Goal: Task Accomplishment & Management: Complete application form

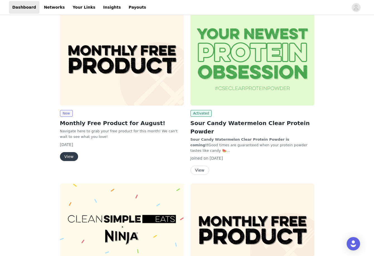
scroll to position [207, 0]
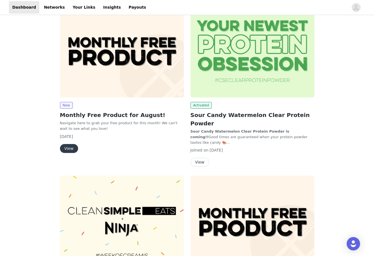
click at [65, 148] on button "View" at bounding box center [69, 148] width 18 height 9
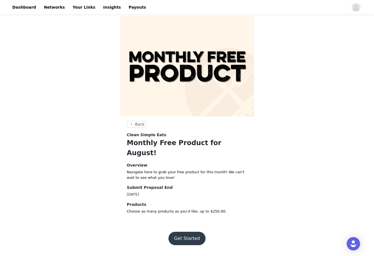
click at [194, 232] on button "Get Started" at bounding box center [187, 238] width 37 height 13
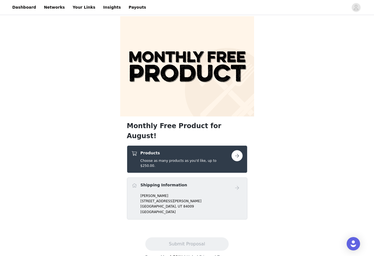
click at [238, 150] on button "button" at bounding box center [237, 155] width 11 height 11
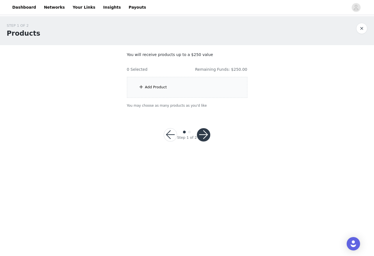
click at [155, 92] on div "Add Product" at bounding box center [187, 87] width 121 height 21
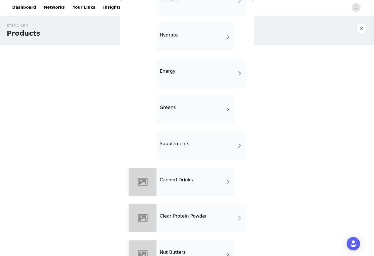
scroll to position [243, 0]
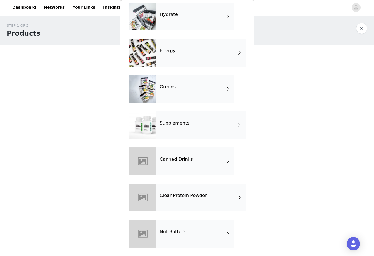
click at [193, 159] on div "Canned Drinks" at bounding box center [196, 162] width 78 height 28
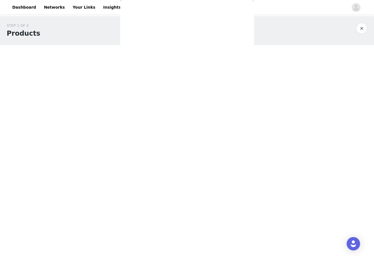
scroll to position [0, 0]
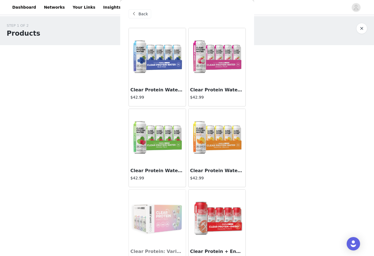
click at [218, 61] on img at bounding box center [217, 56] width 56 height 56
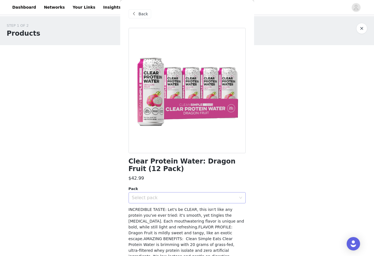
click at [233, 197] on div "Select pack" at bounding box center [184, 198] width 104 height 6
click at [222, 207] on li "12" at bounding box center [187, 210] width 117 height 9
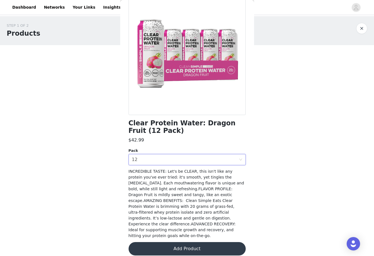
click at [192, 245] on button "Add Product" at bounding box center [187, 249] width 117 height 13
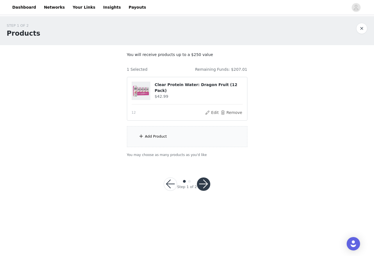
click at [149, 135] on div "Add Product" at bounding box center [156, 137] width 22 height 6
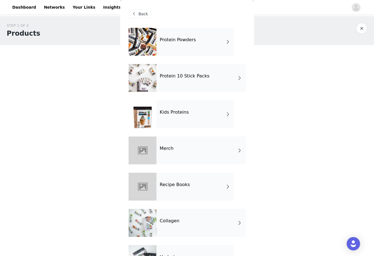
scroll to position [243, 0]
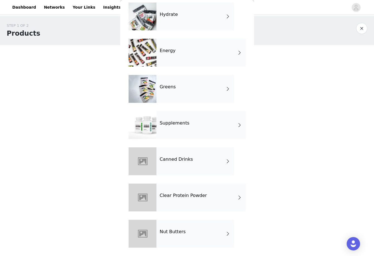
click at [173, 155] on div "Canned Drinks" at bounding box center [196, 162] width 78 height 28
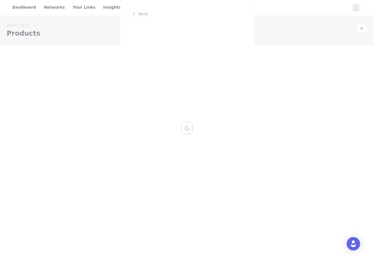
scroll to position [0, 0]
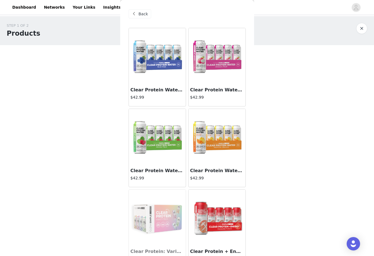
click at [219, 68] on img at bounding box center [217, 56] width 56 height 56
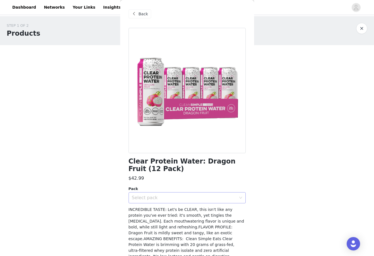
click at [137, 198] on div "Select pack" at bounding box center [184, 198] width 104 height 6
click at [137, 210] on li "12" at bounding box center [187, 210] width 117 height 9
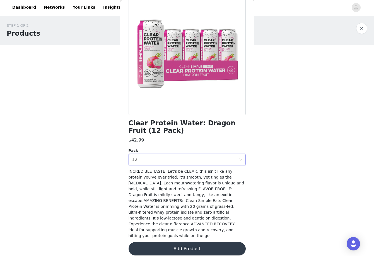
click at [152, 249] on button "Add Product" at bounding box center [187, 249] width 117 height 13
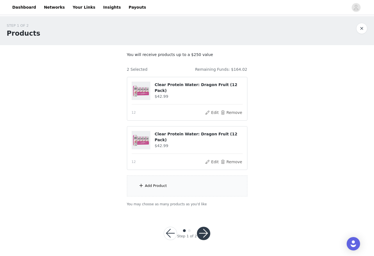
click at [159, 189] on div "Add Product" at bounding box center [187, 186] width 121 height 21
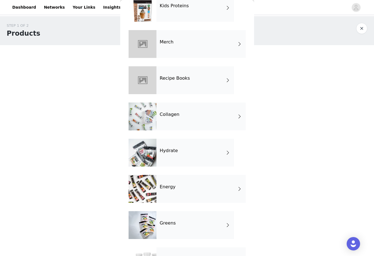
scroll to position [200, 0]
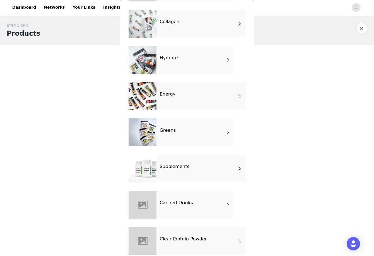
click at [208, 205] on div "Canned Drinks" at bounding box center [196, 205] width 78 height 28
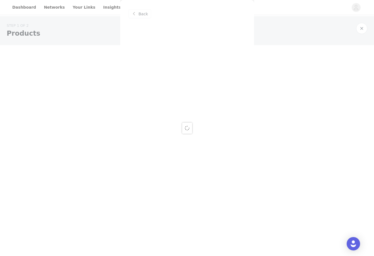
scroll to position [0, 0]
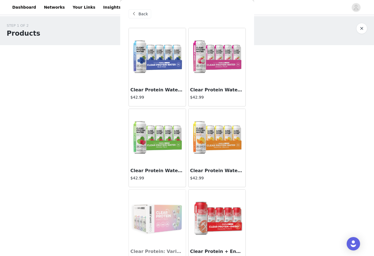
click at [221, 78] on img at bounding box center [217, 56] width 56 height 56
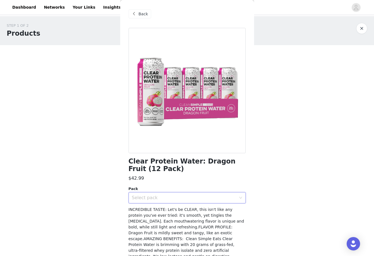
click at [140, 194] on div "Select pack" at bounding box center [185, 198] width 107 height 11
click at [140, 211] on li "12" at bounding box center [187, 210] width 117 height 9
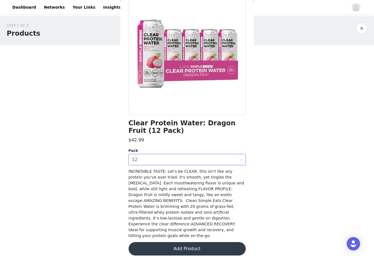
click at [150, 236] on div "Clear Protein Water: Dragon Fruit (12 Pack) $42.99 Pack Select pack 12 INCREDIB…" at bounding box center [187, 126] width 117 height 273
click at [150, 243] on button "Add Product" at bounding box center [187, 249] width 117 height 13
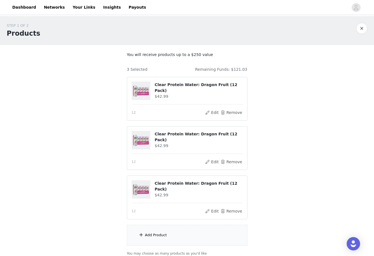
scroll to position [47, 0]
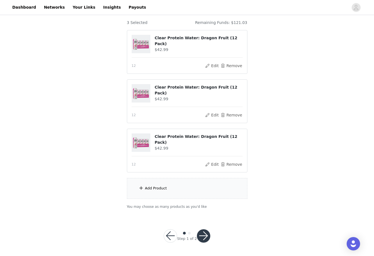
click at [151, 188] on div "Add Product" at bounding box center [156, 189] width 22 height 6
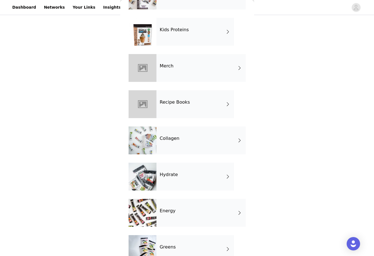
scroll to position [243, 0]
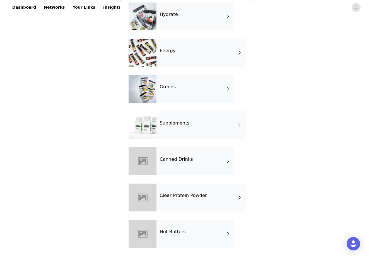
click at [173, 157] on div "Canned Drinks" at bounding box center [196, 162] width 78 height 28
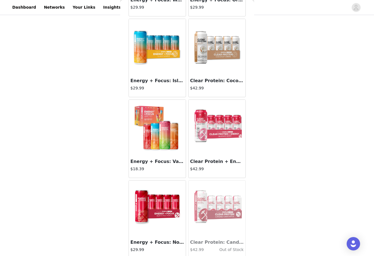
scroll to position [598, 0]
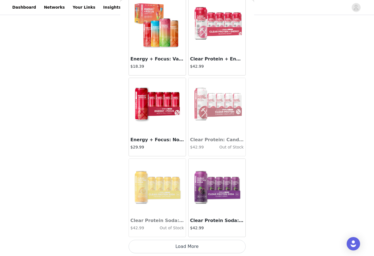
click at [173, 250] on button "Load More" at bounding box center [187, 246] width 117 height 13
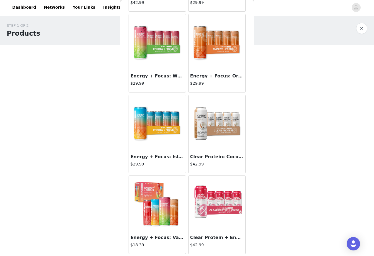
scroll to position [328, 0]
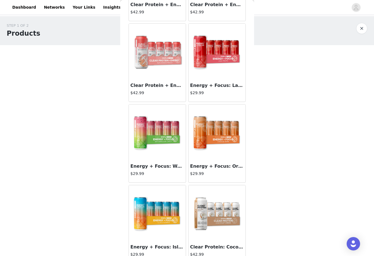
click at [202, 137] on img at bounding box center [217, 133] width 56 height 56
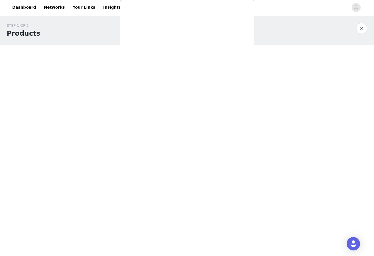
scroll to position [62, 0]
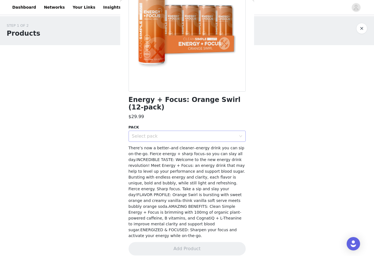
click at [143, 139] on div "Select pack" at bounding box center [185, 136] width 107 height 11
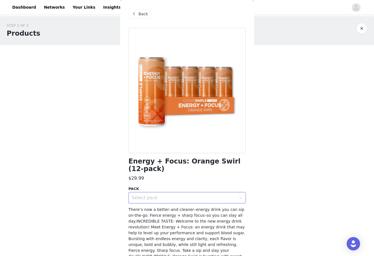
click at [147, 9] on div "Back" at bounding box center [187, 14] width 117 height 28
click at [141, 14] on span "Back" at bounding box center [143, 14] width 9 height 6
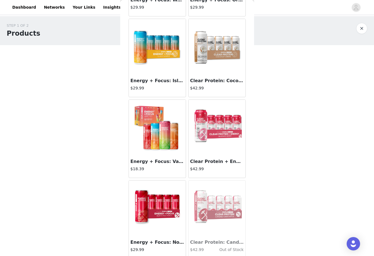
scroll to position [491, 0]
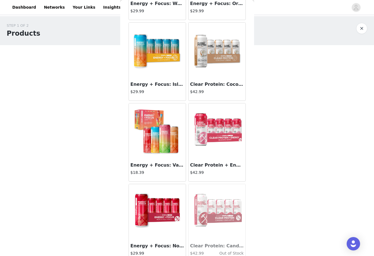
click at [152, 138] on img at bounding box center [158, 132] width 56 height 56
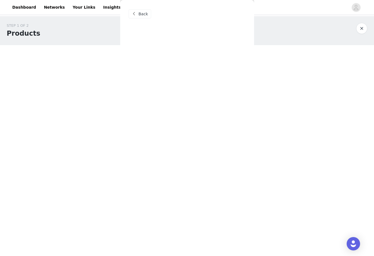
scroll to position [0, 0]
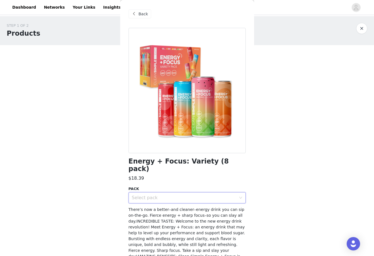
click at [162, 194] on div "Select pack" at bounding box center [185, 198] width 107 height 11
click at [158, 203] on li "8" at bounding box center [187, 202] width 117 height 9
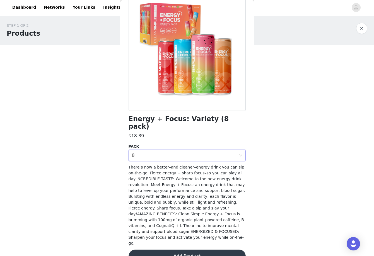
click at [175, 250] on button "Add Product" at bounding box center [187, 256] width 117 height 13
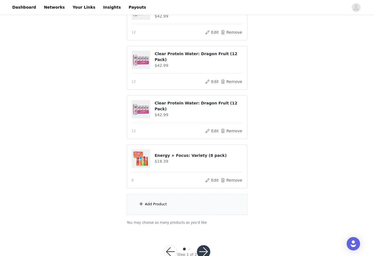
scroll to position [82, 0]
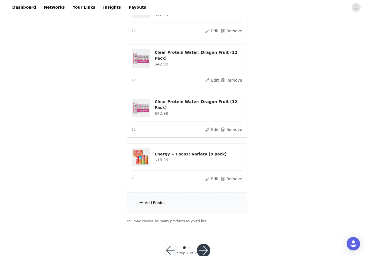
click at [141, 207] on div "Add Product" at bounding box center [187, 203] width 121 height 21
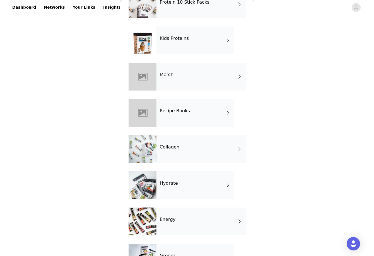
scroll to position [243, 0]
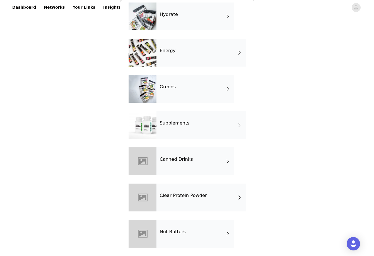
click at [187, 158] on h4 "Canned Drinks" at bounding box center [176, 159] width 33 height 5
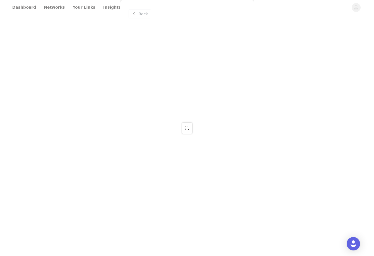
scroll to position [0, 0]
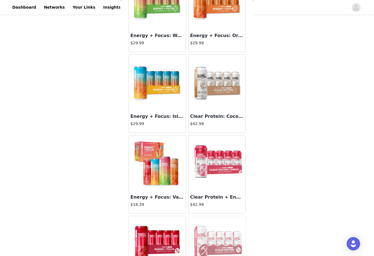
click at [167, 170] on img at bounding box center [158, 164] width 56 height 56
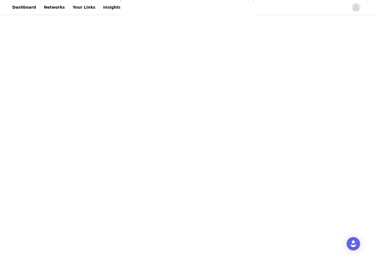
scroll to position [42, 0]
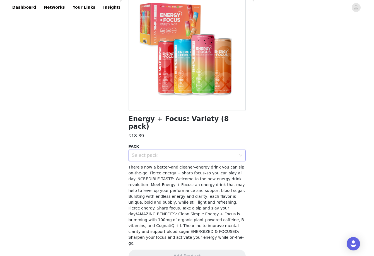
click at [161, 152] on div "Select pack" at bounding box center [185, 155] width 107 height 11
click at [160, 159] on li "8" at bounding box center [187, 160] width 117 height 9
click at [174, 250] on button "Add Product" at bounding box center [187, 256] width 117 height 13
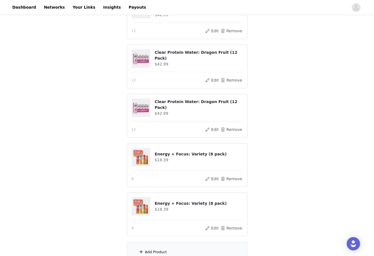
scroll to position [146, 0]
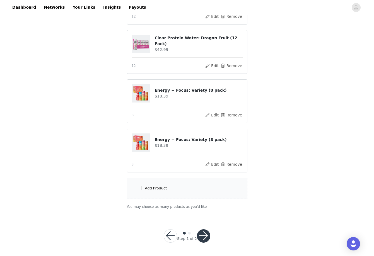
click at [153, 188] on div "Add Product" at bounding box center [156, 189] width 22 height 6
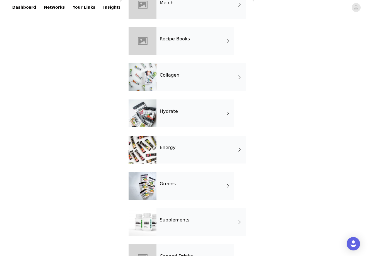
scroll to position [148, 0]
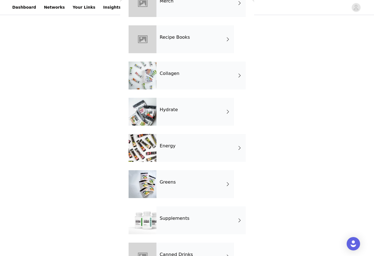
click at [171, 183] on h4 "Greens" at bounding box center [168, 182] width 16 height 5
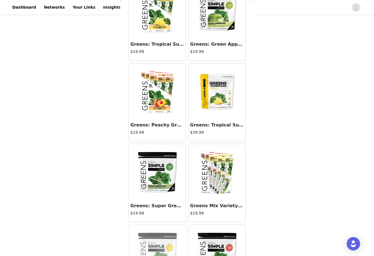
scroll to position [32, 0]
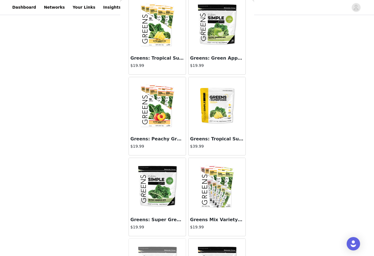
click at [222, 134] on div "Greens: Tropical Super Greens Mix $39.99" at bounding box center [217, 144] width 57 height 22
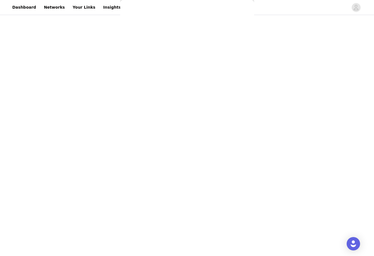
scroll to position [0, 0]
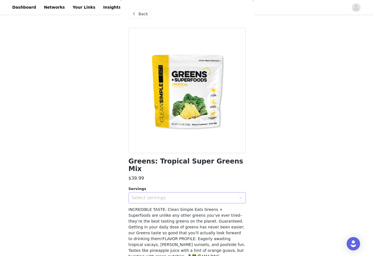
click at [178, 195] on div "Select servings" at bounding box center [184, 198] width 104 height 6
click at [178, 202] on li "30" at bounding box center [187, 202] width 117 height 9
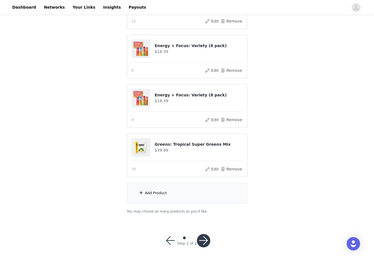
scroll to position [195, 0]
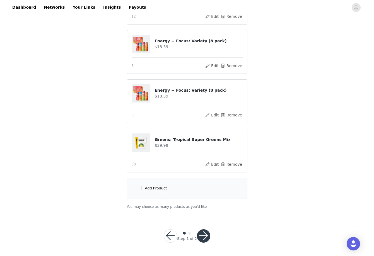
click at [154, 188] on div "Add Product" at bounding box center [156, 189] width 22 height 6
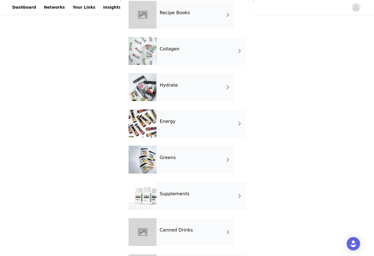
scroll to position [150, 0]
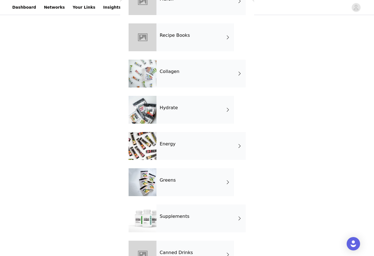
click at [178, 115] on div "Hydrate" at bounding box center [196, 110] width 78 height 28
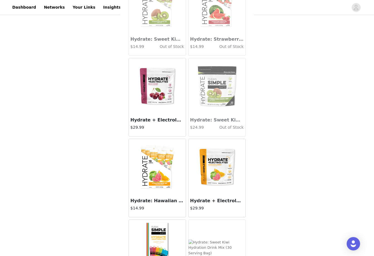
scroll to position [330, 0]
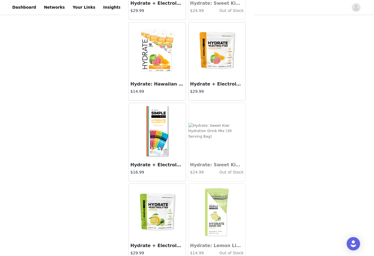
click at [166, 138] on img at bounding box center [158, 131] width 56 height 56
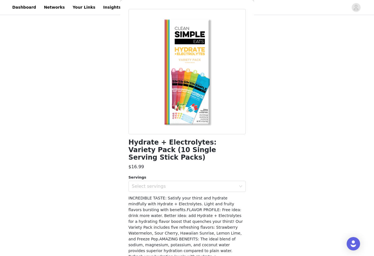
scroll to position [0, 0]
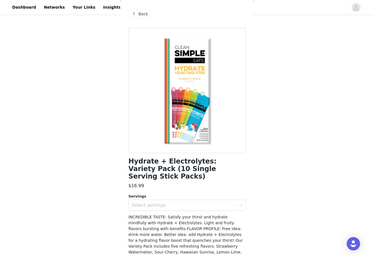
click at [135, 13] on span at bounding box center [134, 14] width 7 height 7
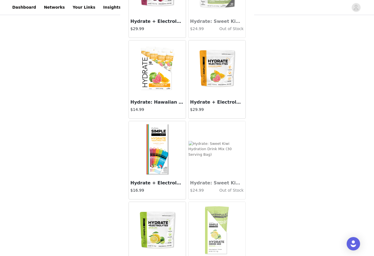
scroll to position [299, 0]
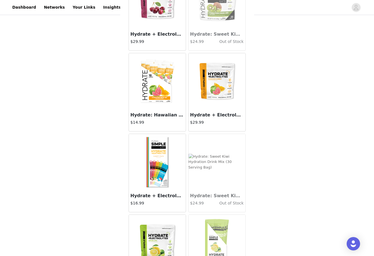
click at [210, 97] on img at bounding box center [217, 81] width 56 height 56
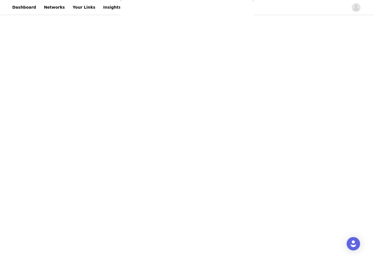
scroll to position [0, 0]
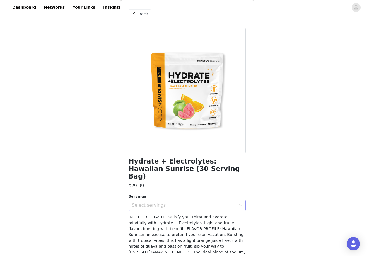
click at [169, 203] on div "Select servings" at bounding box center [184, 206] width 104 height 6
click at [168, 212] on li "30" at bounding box center [187, 210] width 117 height 9
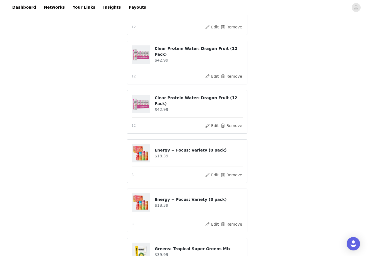
scroll to position [244, 0]
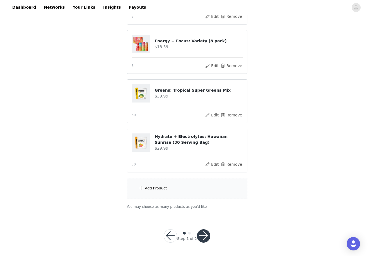
click at [154, 190] on div "Add Product" at bounding box center [156, 189] width 22 height 6
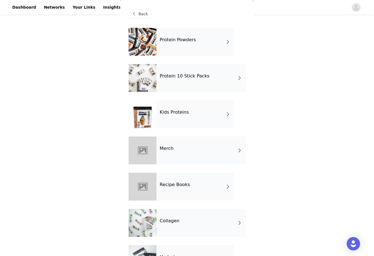
click at [176, 52] on div "Protein Powders" at bounding box center [196, 42] width 78 height 28
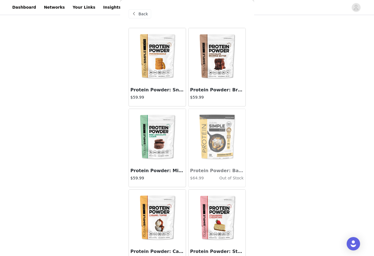
click at [134, 15] on span at bounding box center [134, 14] width 7 height 7
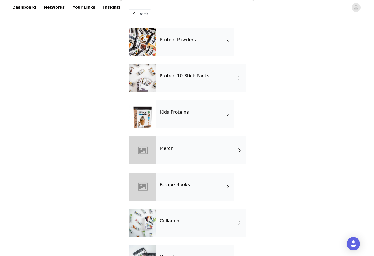
click at [162, 118] on div "Kids Proteins" at bounding box center [196, 114] width 78 height 28
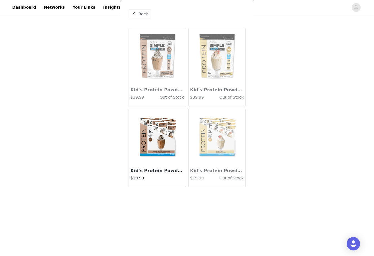
click at [143, 14] on span "Back" at bounding box center [143, 14] width 9 height 6
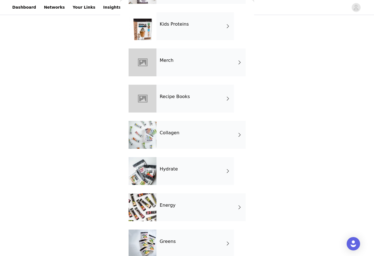
scroll to position [0, 0]
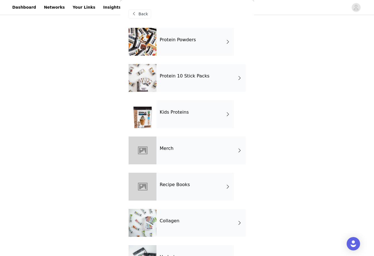
click at [141, 10] on div "Back" at bounding box center [140, 13] width 23 height 9
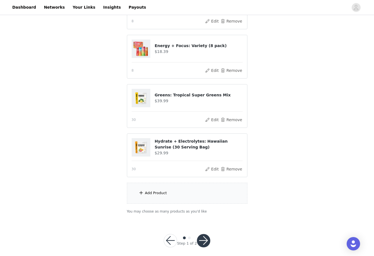
scroll to position [244, 0]
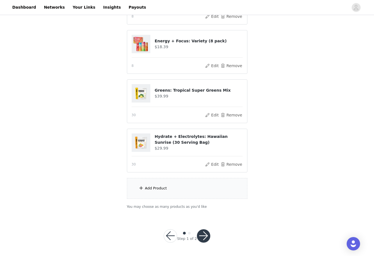
click at [203, 237] on button "button" at bounding box center [203, 236] width 13 height 13
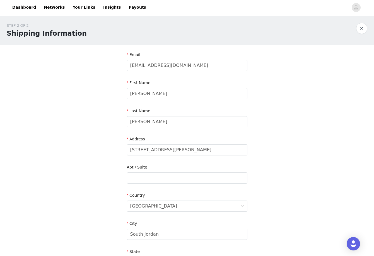
scroll to position [124, 0]
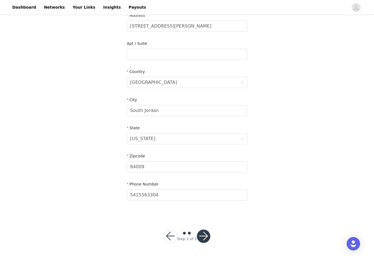
click at [204, 239] on button "button" at bounding box center [203, 236] width 13 height 13
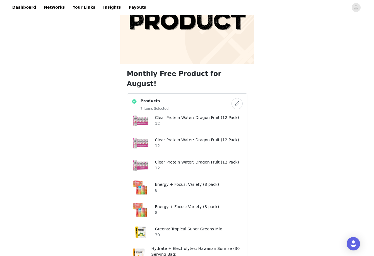
scroll to position [152, 0]
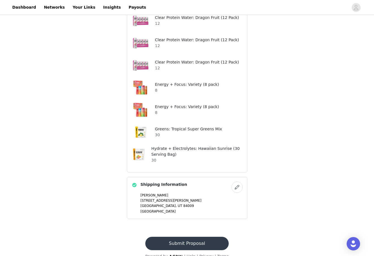
click at [193, 237] on button "Submit Proposal" at bounding box center [186, 243] width 83 height 13
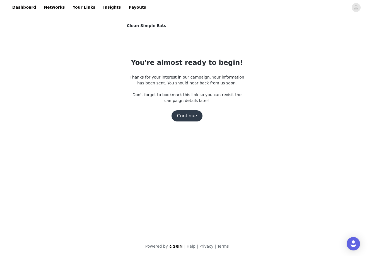
scroll to position [0, 0]
click at [181, 118] on button "Continue" at bounding box center [187, 116] width 31 height 11
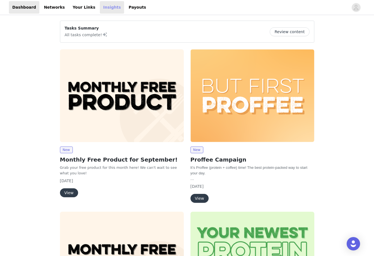
click at [107, 9] on link "Insights" at bounding box center [112, 7] width 24 height 13
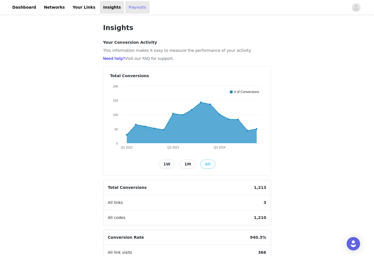
click at [125, 9] on link "Payouts" at bounding box center [137, 7] width 24 height 13
